Goal: Task Accomplishment & Management: Use online tool/utility

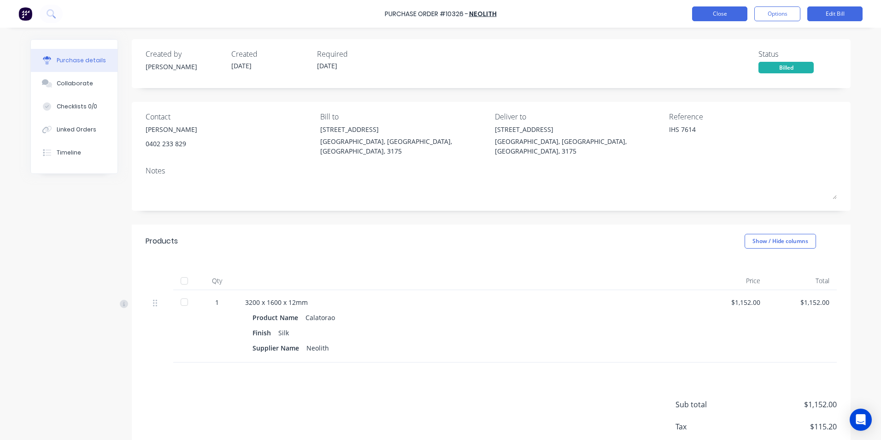
click at [723, 15] on button "Close" at bounding box center [719, 13] width 55 height 15
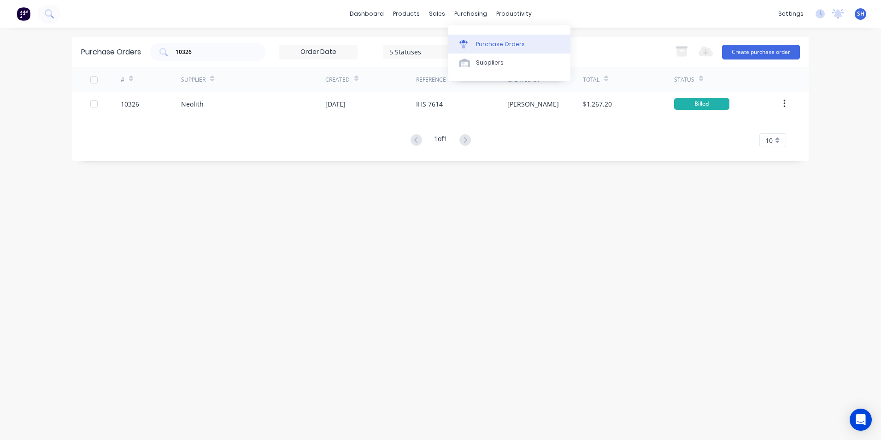
click at [484, 40] on div "Purchase Orders" at bounding box center [500, 44] width 49 height 8
drag, startPoint x: 204, startPoint y: 50, endPoint x: 181, endPoint y: 55, distance: 23.7
click at [181, 55] on input "10326" at bounding box center [213, 51] width 76 height 9
type input "1"
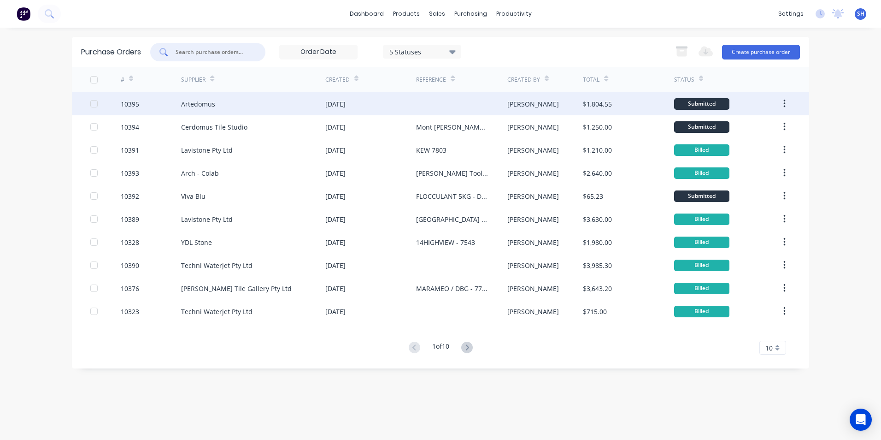
click at [217, 110] on div "Artedomus" at bounding box center [253, 103] width 144 height 23
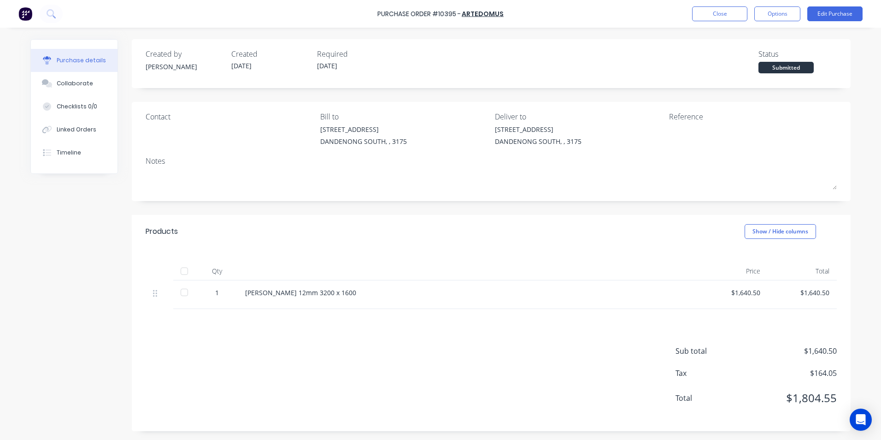
click at [746, 293] on div "$1,640.50" at bounding box center [733, 292] width 54 height 10
click at [837, 14] on button "Edit Purchase" at bounding box center [834, 13] width 55 height 15
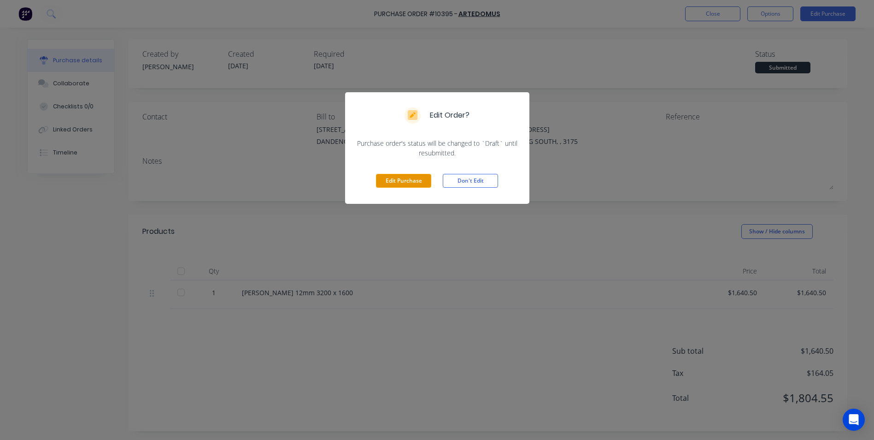
click at [406, 183] on button "Edit Purchase" at bounding box center [403, 181] width 55 height 14
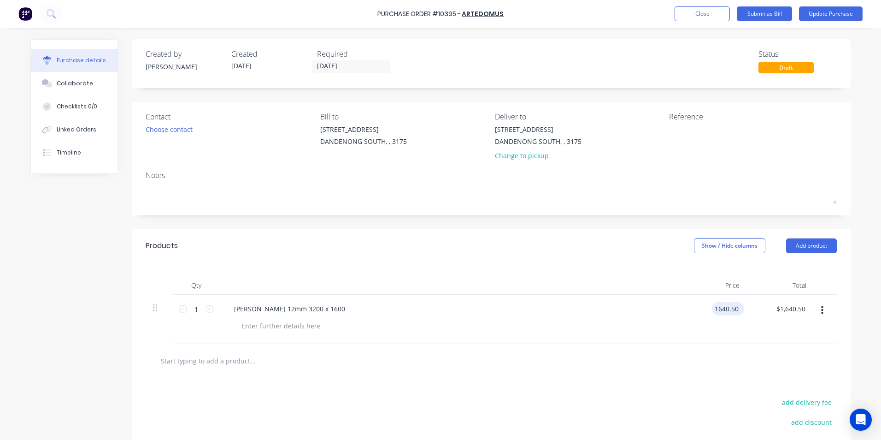
click at [734, 311] on input "1640.50" at bounding box center [726, 308] width 29 height 13
type input "$1,640.00"
click at [698, 354] on div at bounding box center [491, 360] width 676 height 18
click at [823, 14] on button "Update Purchase" at bounding box center [831, 13] width 64 height 15
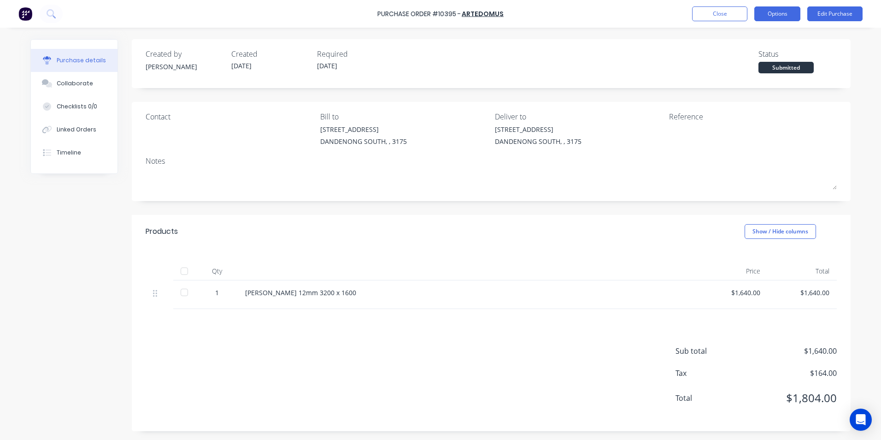
click at [768, 17] on button "Options" at bounding box center [777, 13] width 46 height 15
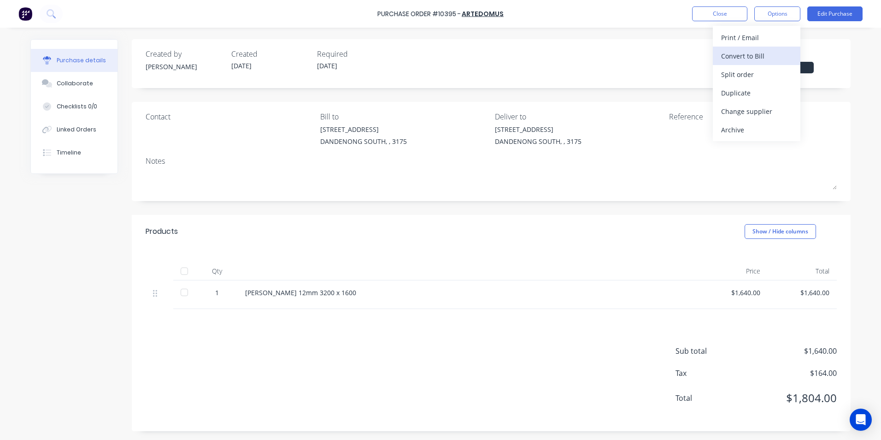
click at [749, 55] on div "Convert to Bill" at bounding box center [756, 55] width 71 height 13
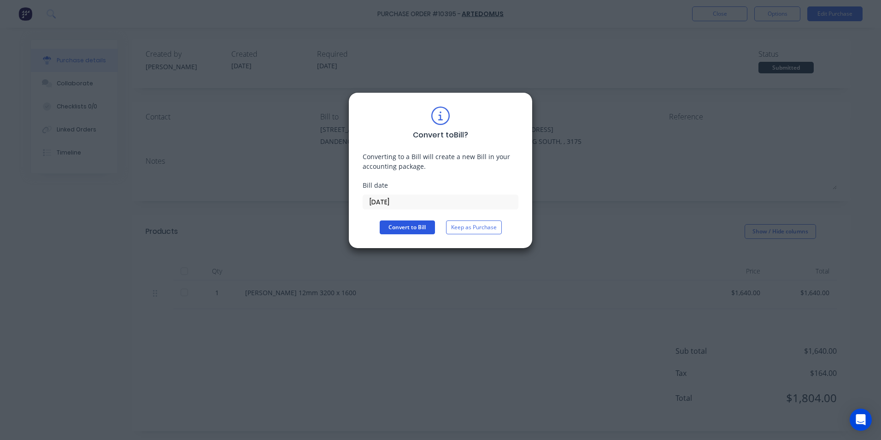
click at [410, 231] on button "Convert to Bill" at bounding box center [407, 227] width 55 height 14
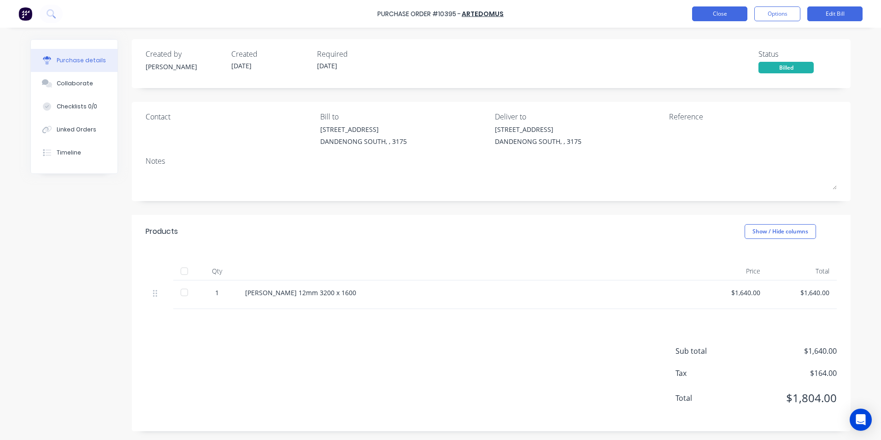
click at [732, 20] on button "Close" at bounding box center [719, 13] width 55 height 15
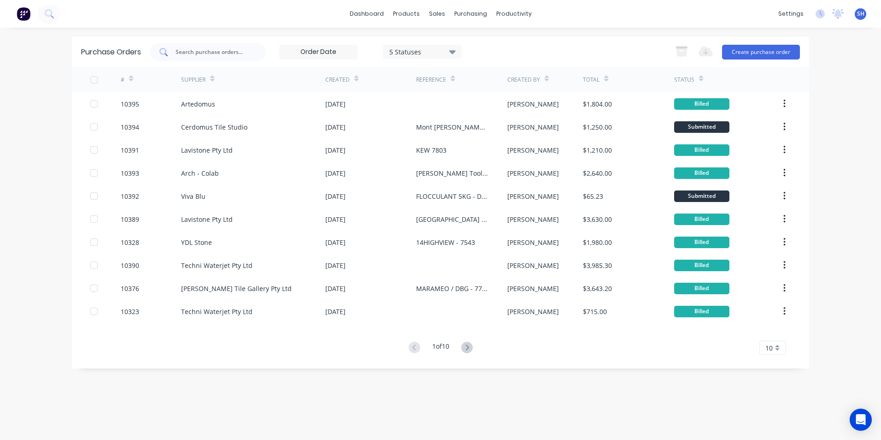
click at [230, 53] on input "text" at bounding box center [213, 51] width 76 height 9
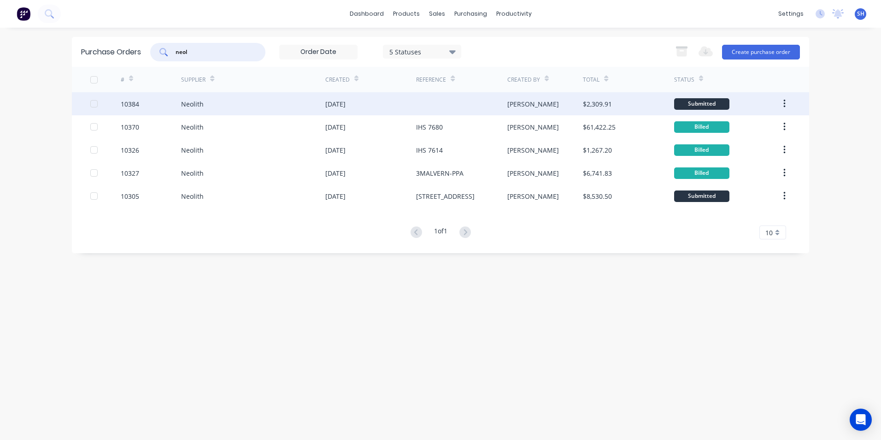
type input "neol"
click at [284, 109] on div "Neolith" at bounding box center [253, 103] width 144 height 23
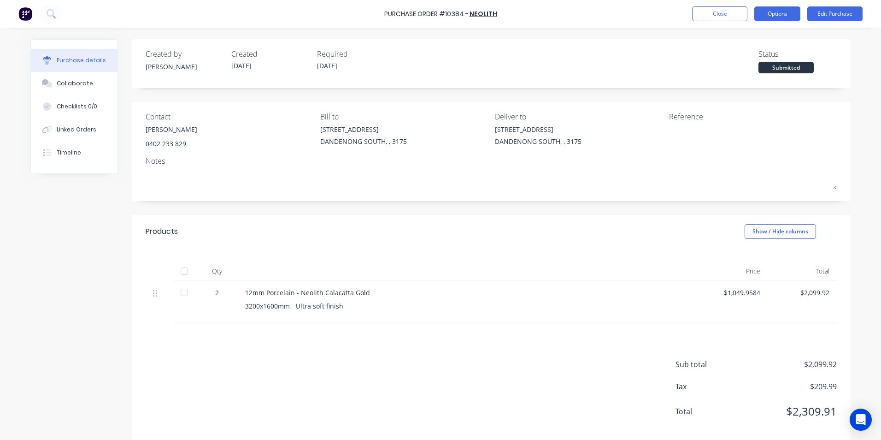
click at [769, 19] on button "Options" at bounding box center [777, 13] width 46 height 15
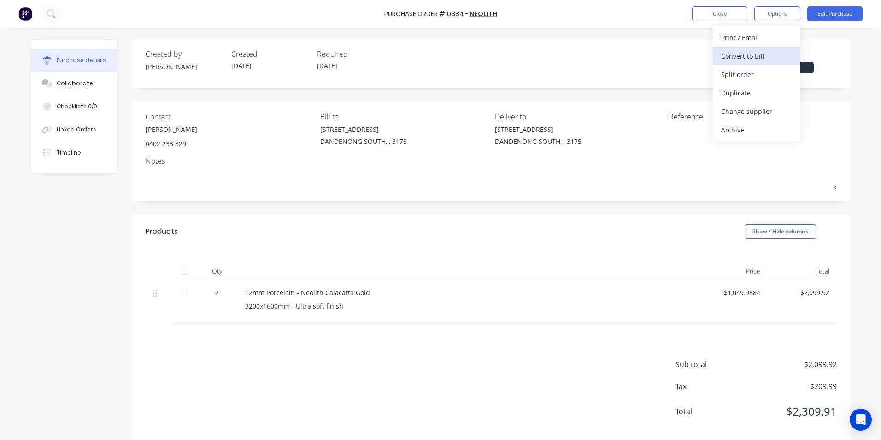
click at [753, 57] on div "Convert to Bill" at bounding box center [756, 55] width 71 height 13
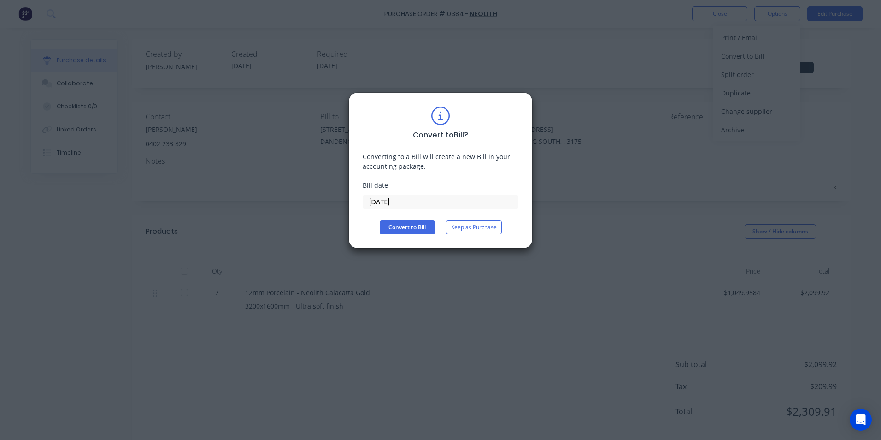
click at [399, 203] on input "[DATE]" at bounding box center [440, 202] width 155 height 14
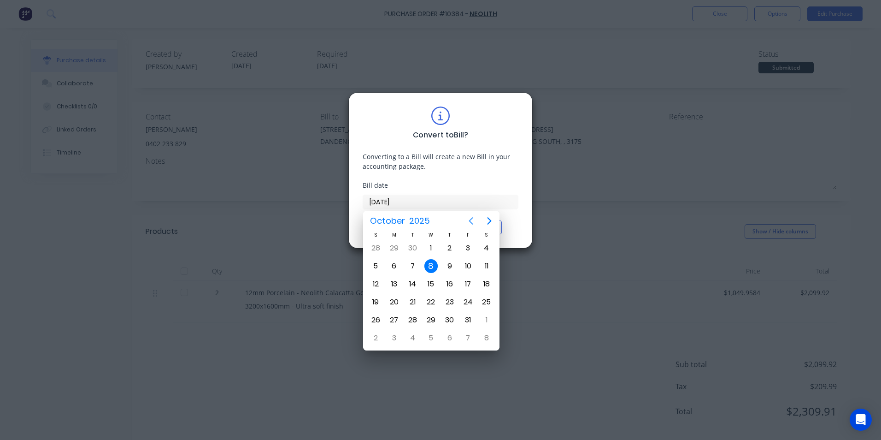
click at [467, 224] on icon "Previous page" at bounding box center [470, 220] width 11 height 11
click at [447, 307] on div "25" at bounding box center [450, 302] width 14 height 14
type input "[DATE]"
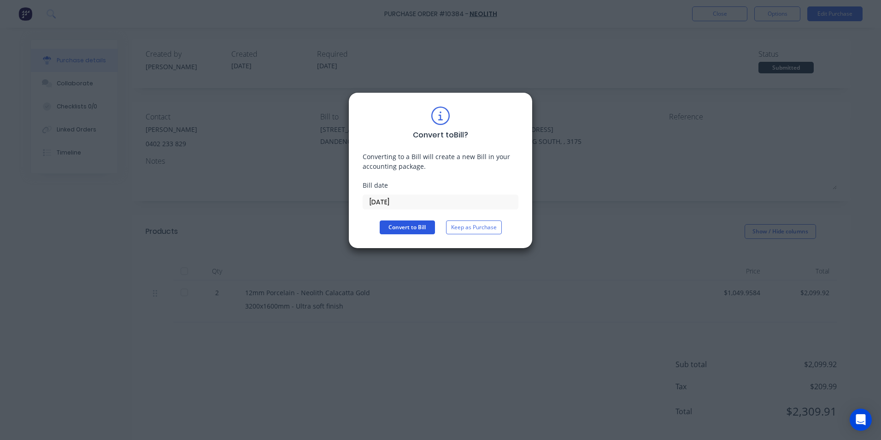
click at [412, 225] on button "Convert to Bill" at bounding box center [407, 227] width 55 height 14
